Goal: Find contact information: Find contact information

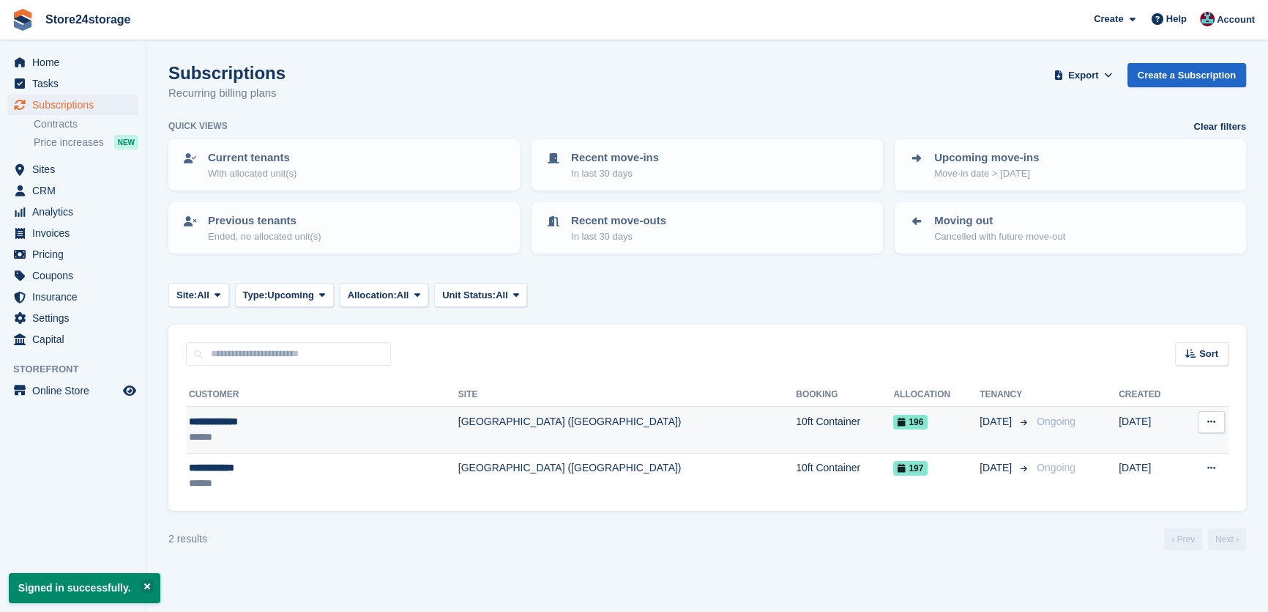
click at [499, 426] on td "[GEOGRAPHIC_DATA] ([GEOGRAPHIC_DATA])" at bounding box center [627, 429] width 338 height 46
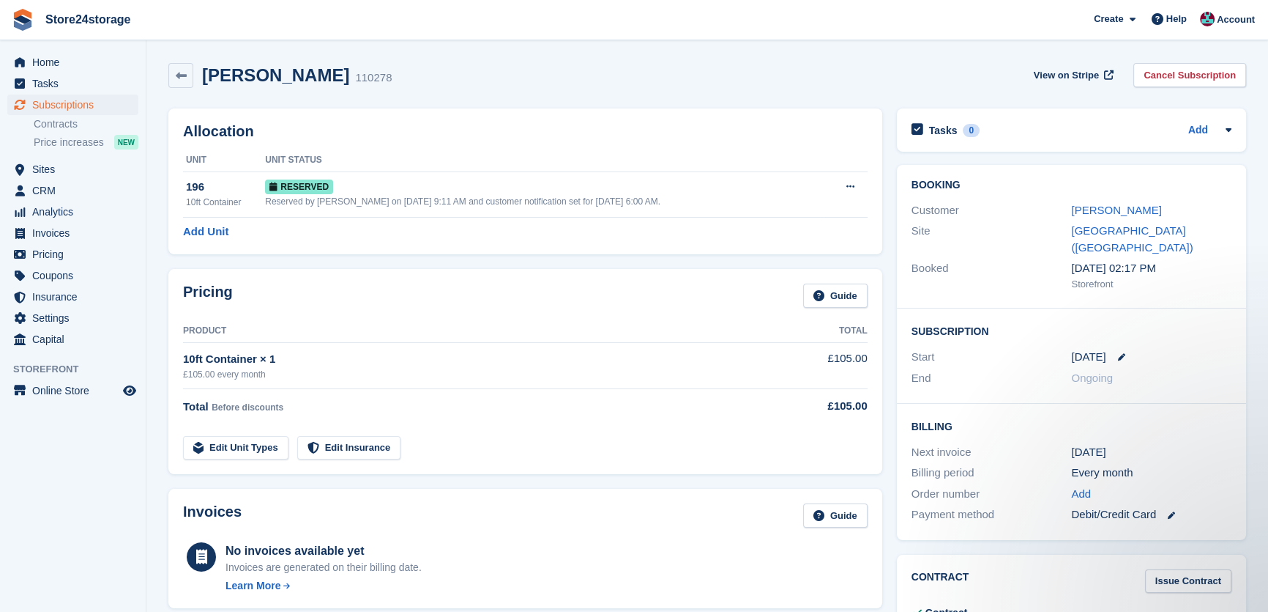
click at [289, 76] on h2 "[PERSON_NAME]" at bounding box center [275, 75] width 147 height 20
copy div "[PERSON_NAME]"
click at [1086, 209] on link "[PERSON_NAME]" at bounding box center [1116, 210] width 90 height 12
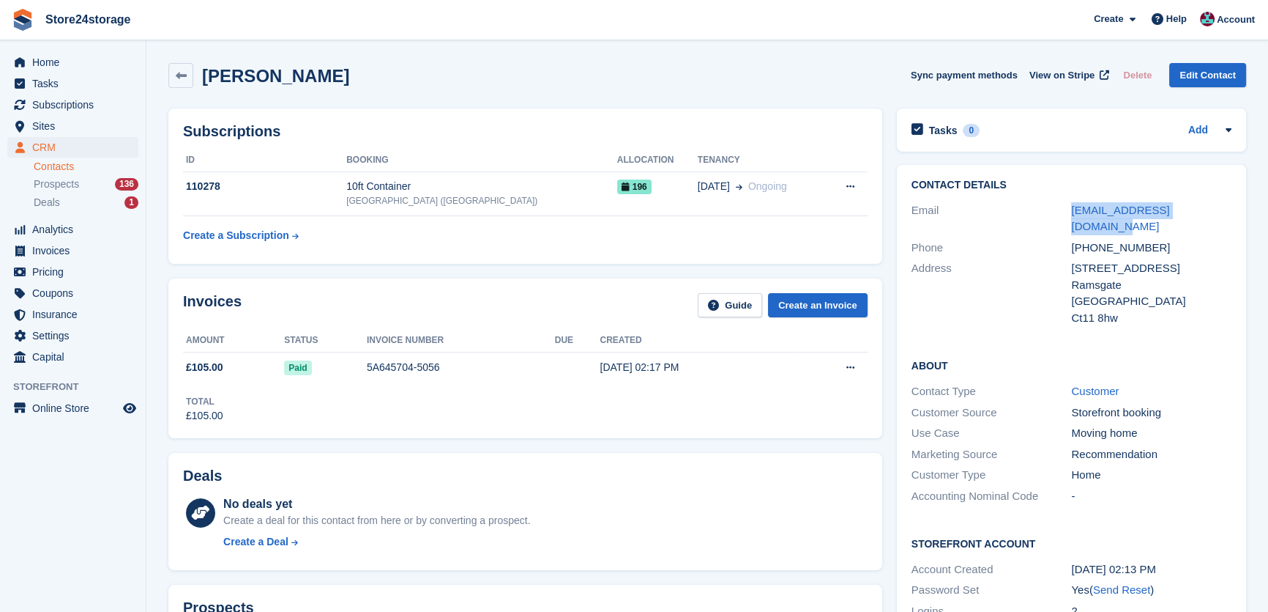
drag, startPoint x: 1209, startPoint y: 210, endPoint x: 1062, endPoint y: 207, distance: 147.3
click at [1062, 207] on div "Email [PERSON_NAME][EMAIL_ADDRESS][DOMAIN_NAME]" at bounding box center [1072, 218] width 320 height 37
copy div "[EMAIL_ADDRESS][DOMAIN_NAME]"
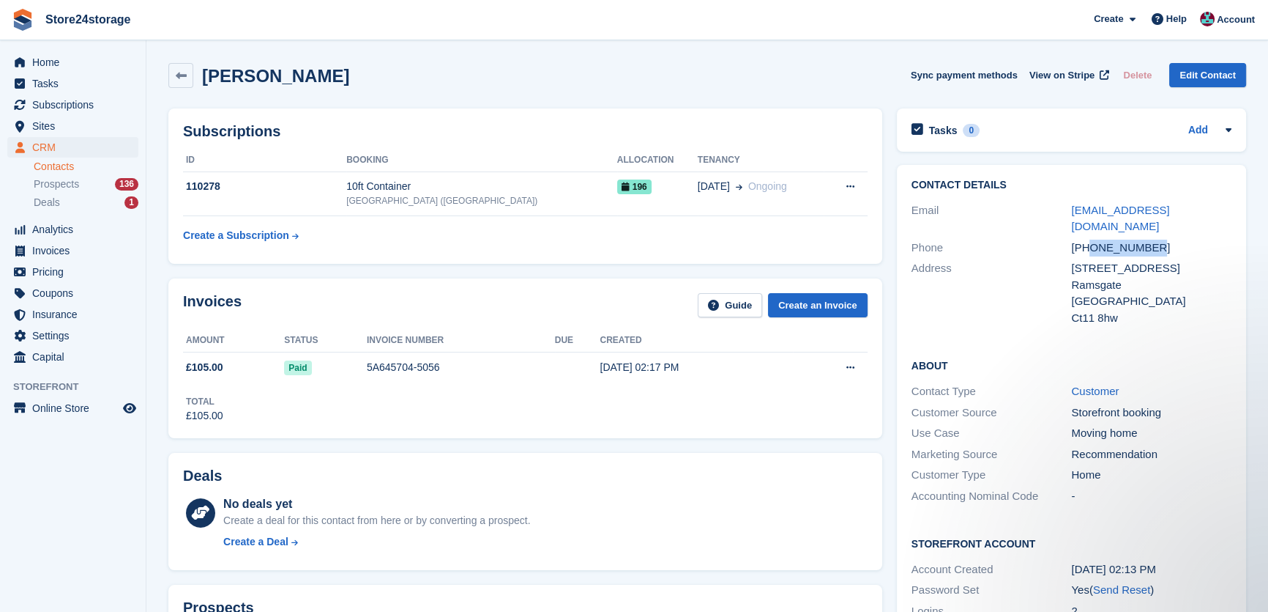
drag, startPoint x: 1149, startPoint y: 235, endPoint x: 1089, endPoint y: 234, distance: 60.1
click at [1089, 239] on div "[PHONE_NUMBER]" at bounding box center [1151, 247] width 160 height 17
copy div "7929127061"
